Goal: Task Accomplishment & Management: Use online tool/utility

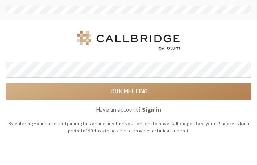
click at [6, 84] on button "Join meeting" at bounding box center [128, 92] width 245 height 16
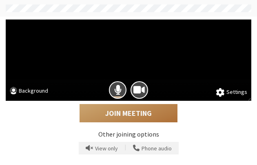
click at [143, 109] on button "Join Meeting" at bounding box center [128, 113] width 98 height 19
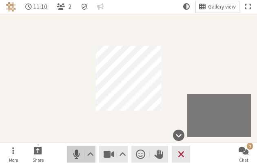
click at [77, 157] on span "Mute (Alt+A)" at bounding box center [76, 154] width 11 height 11
click at [77, 157] on span "Unmute (Alt+A)" at bounding box center [76, 154] width 11 height 11
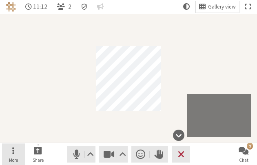
click at [17, 156] on button "More" at bounding box center [13, 155] width 23 height 22
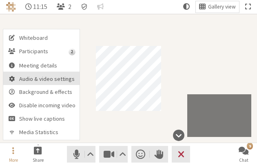
click at [52, 79] on span "Audio & video settings" at bounding box center [47, 79] width 56 height 6
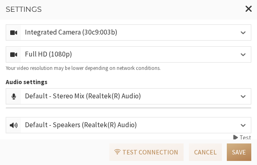
scroll to position [200, 0]
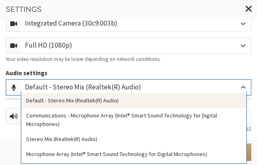
click at [97, 84] on div "Default - Stereo Mix (Realtek(R) Audio)" at bounding box center [90, 87] width 130 height 11
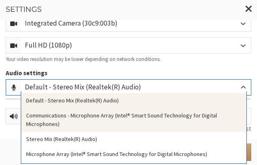
click at [97, 115] on div "Communications - Microphone Array (Intel® Smart Sound Technology for Digital Mi…" at bounding box center [133, 120] width 225 height 24
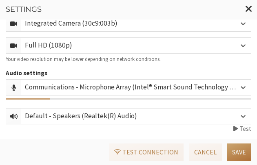
click at [237, 151] on button "Save" at bounding box center [238, 152] width 24 height 17
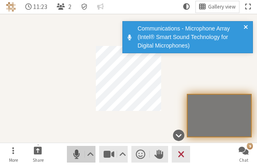
click at [72, 153] on span "Mute (Alt+A)" at bounding box center [76, 154] width 11 height 11
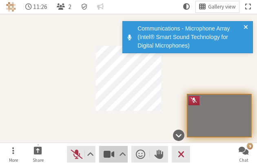
click at [110, 151] on span "Stop video (Alt+V)" at bounding box center [108, 154] width 11 height 11
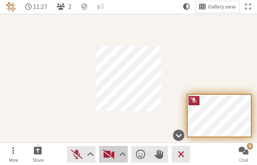
click at [110, 151] on span "Start video (Alt+V)" at bounding box center [108, 154] width 11 height 11
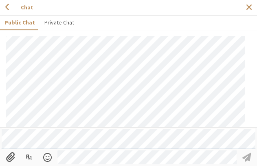
scroll to position [697, 0]
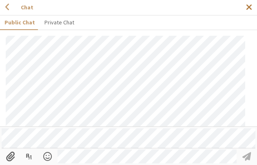
click at [246, 9] on span "Close sidebar" at bounding box center [249, 7] width 7 height 9
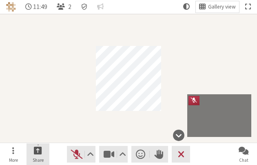
click at [44, 153] on button "Share" at bounding box center [37, 155] width 23 height 22
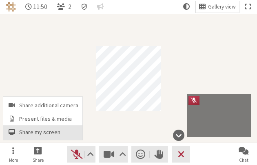
click at [46, 130] on span "Share my screen" at bounding box center [48, 133] width 59 height 6
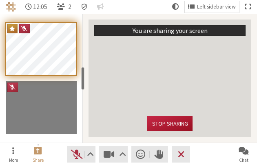
click at [186, 121] on button "Stop sharing" at bounding box center [169, 124] width 45 height 15
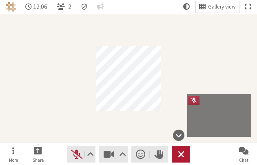
click at [181, 151] on span "Leave meeting" at bounding box center [181, 154] width 7 height 11
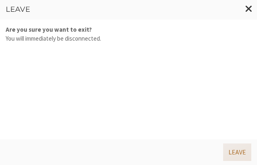
click at [236, 153] on button "Leave" at bounding box center [237, 152] width 28 height 17
